Goal: Task Accomplishment & Management: Use online tool/utility

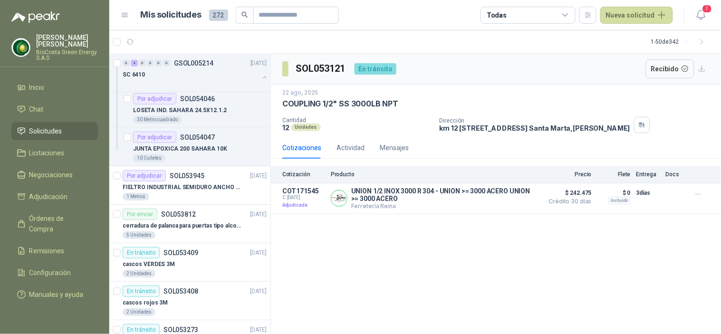
scroll to position [211, 0]
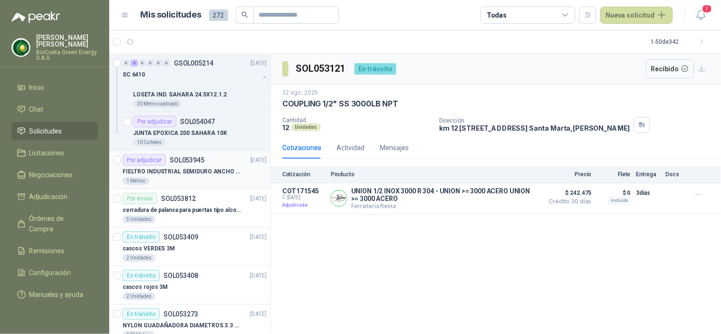
click at [173, 174] on p "FIELTRO INDUSTRIAL SEMIDURO ANCHO 25 MM" at bounding box center [182, 171] width 118 height 9
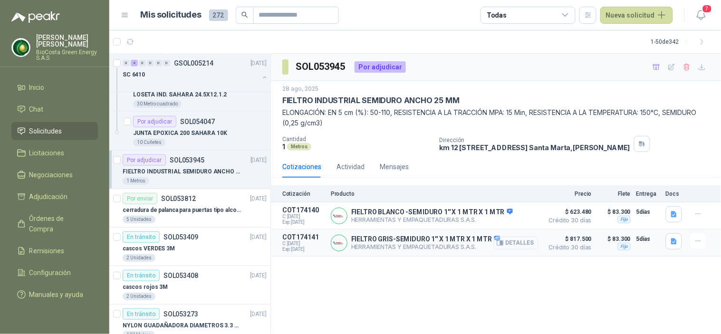
click at [525, 246] on button "Detalles" at bounding box center [516, 243] width 45 height 13
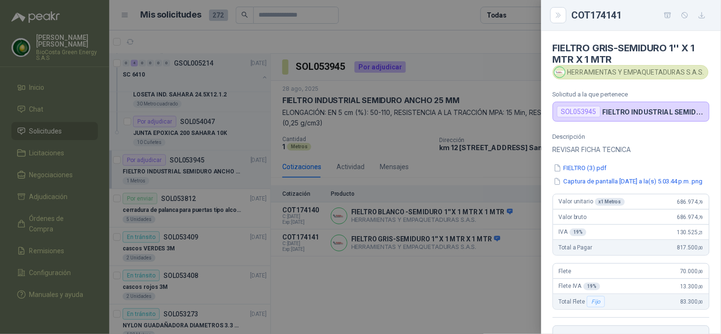
drag, startPoint x: 688, startPoint y: 207, endPoint x: 671, endPoint y: 209, distance: 16.7
click at [688, 205] on span "686.974 ,79" at bounding box center [690, 202] width 27 height 7
click at [684, 205] on span "686.974 ,79" at bounding box center [690, 202] width 27 height 7
click at [677, 205] on span "686.974 ,79" at bounding box center [690, 202] width 27 height 7
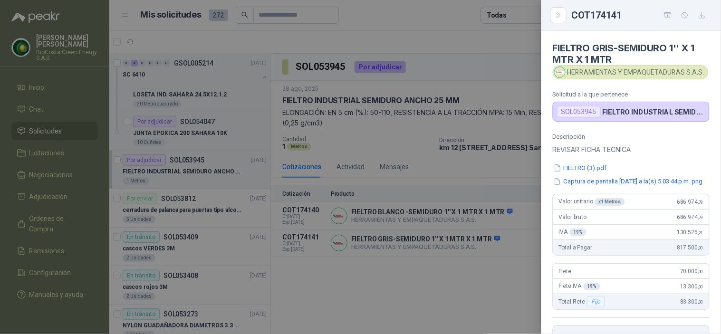
click at [682, 210] on div "Valor unitario x 1 Metros 686.974 ,79" at bounding box center [631, 201] width 156 height 15
click at [677, 205] on span "686.974 ,79" at bounding box center [690, 202] width 27 height 7
drag, startPoint x: 670, startPoint y: 209, endPoint x: 700, endPoint y: 207, distance: 30.0
click at [700, 207] on div "Valor unitario x 1 Metros 686.974 ,79" at bounding box center [631, 201] width 156 height 15
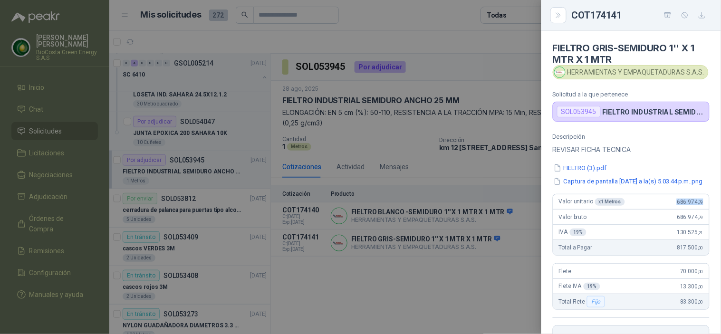
copy span "686.974 ,79"
click at [669, 18] on icon "button" at bounding box center [667, 14] width 7 height 5
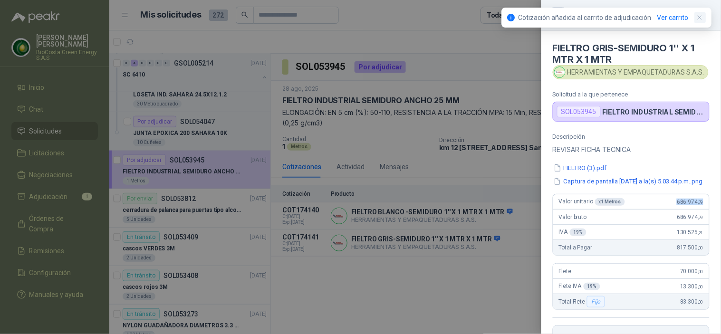
click at [704, 18] on button "button" at bounding box center [699, 17] width 11 height 11
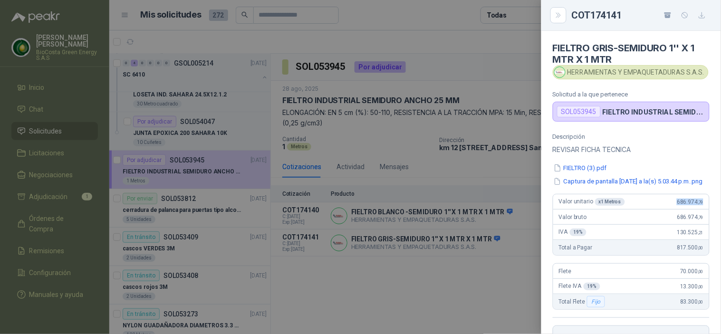
click at [702, 15] on icon "button" at bounding box center [702, 15] width 6 height 6
